Goal: Information Seeking & Learning: Learn about a topic

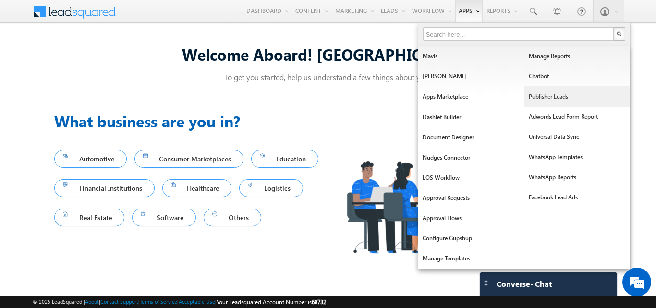
click at [542, 93] on link "Publisher Leads" at bounding box center [578, 97] width 106 height 20
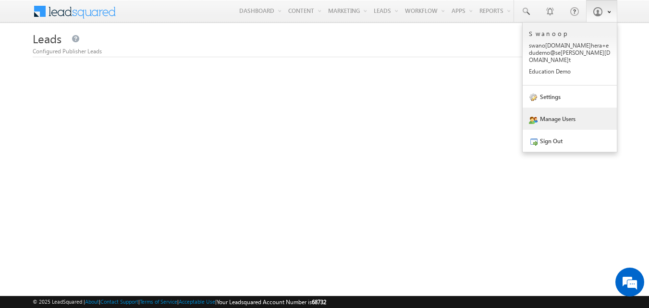
drag, startPoint x: 558, startPoint y: 130, endPoint x: 556, endPoint y: 123, distance: 7.5
click at [557, 130] on link "Sign Out" at bounding box center [570, 141] width 94 height 22
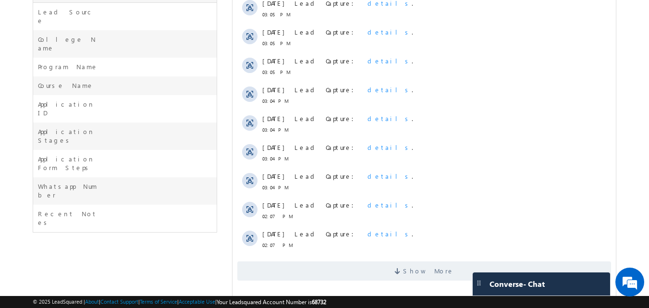
scroll to position [48, 0]
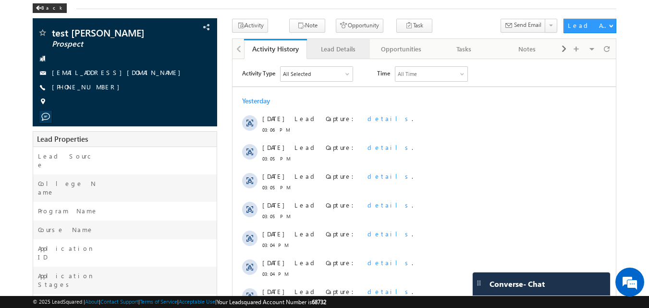
click at [345, 49] on div "Lead Details" at bounding box center [338, 49] width 47 height 12
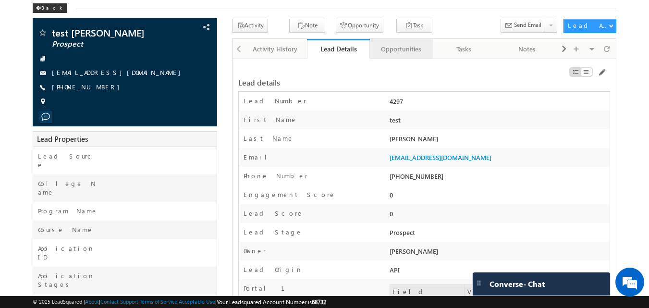
click at [408, 50] on div "Opportunities" at bounding box center [401, 49] width 47 height 12
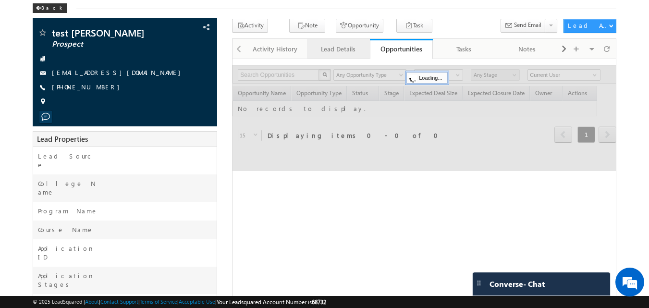
scroll to position [0, 0]
click at [363, 53] on link "Lead Details" at bounding box center [338, 49] width 63 height 20
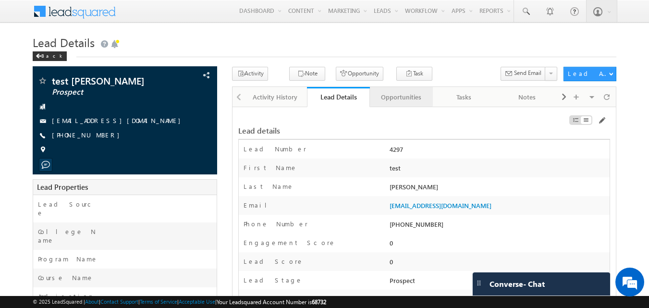
click at [389, 103] on link "Opportunities" at bounding box center [401, 97] width 63 height 20
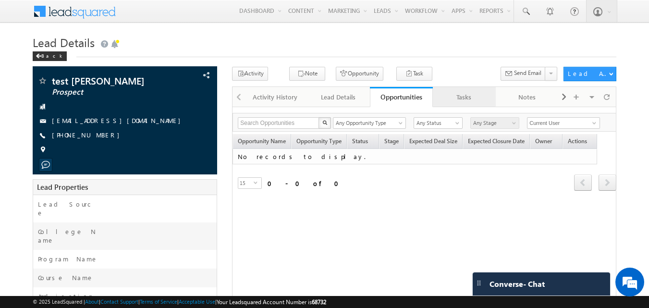
click at [446, 96] on div "Tasks" at bounding box center [464, 97] width 47 height 12
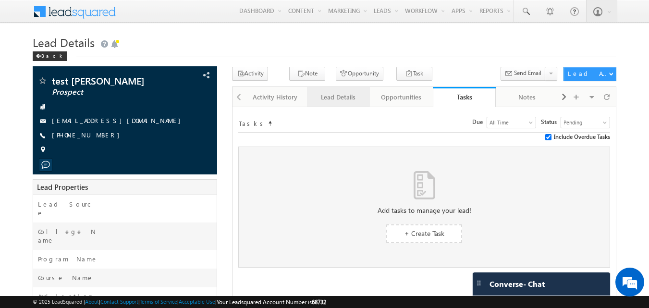
click at [350, 95] on div "Lead Details" at bounding box center [338, 97] width 47 height 12
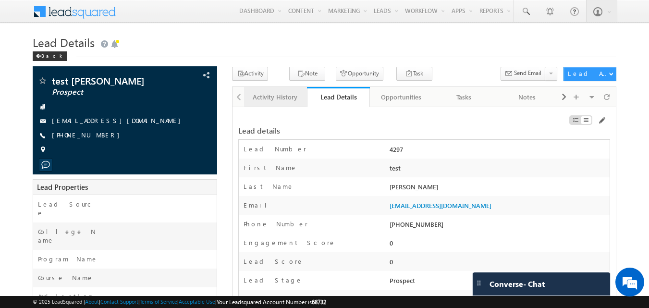
click at [290, 95] on div "Activity History" at bounding box center [275, 97] width 47 height 12
